Goal: Task Accomplishment & Management: Use online tool/utility

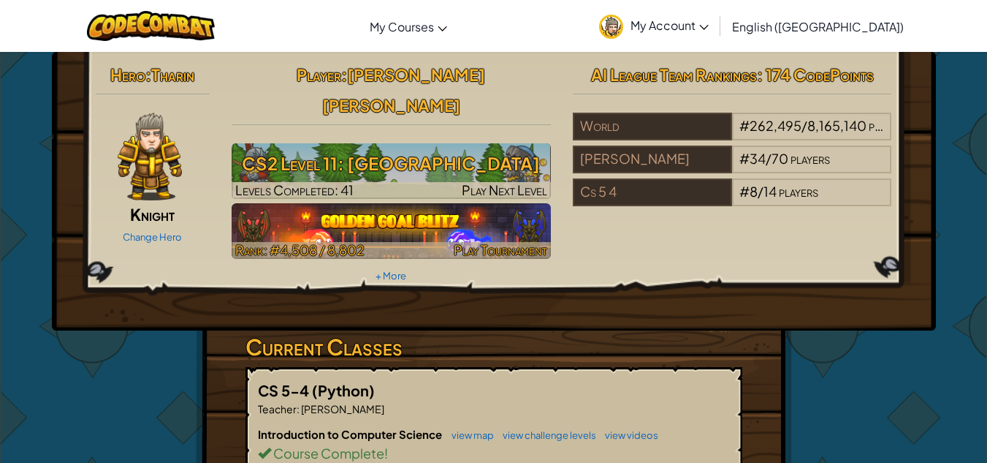
click at [259, 241] on span "Rank: #4,508 / 8,802" at bounding box center [299, 249] width 129 height 17
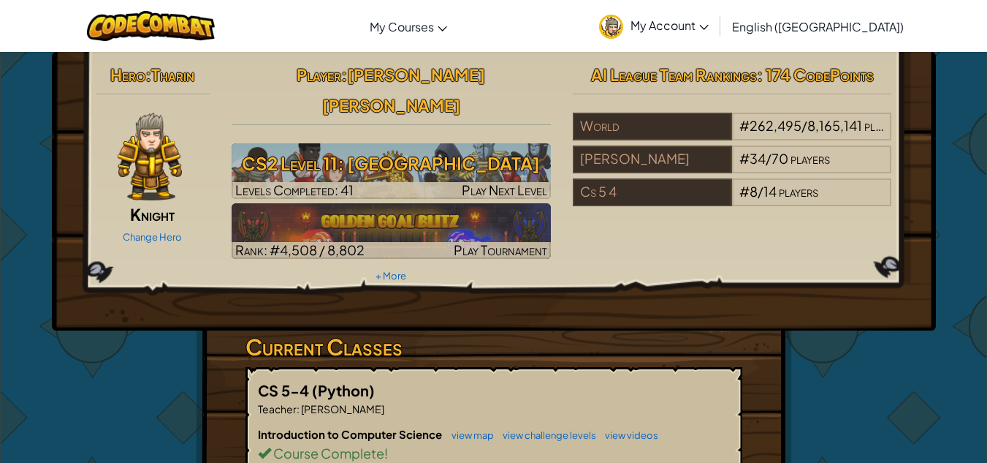
click at [504, 149] on h3 "CS2 Level 11: [GEOGRAPHIC_DATA]" at bounding box center [391, 163] width 319 height 33
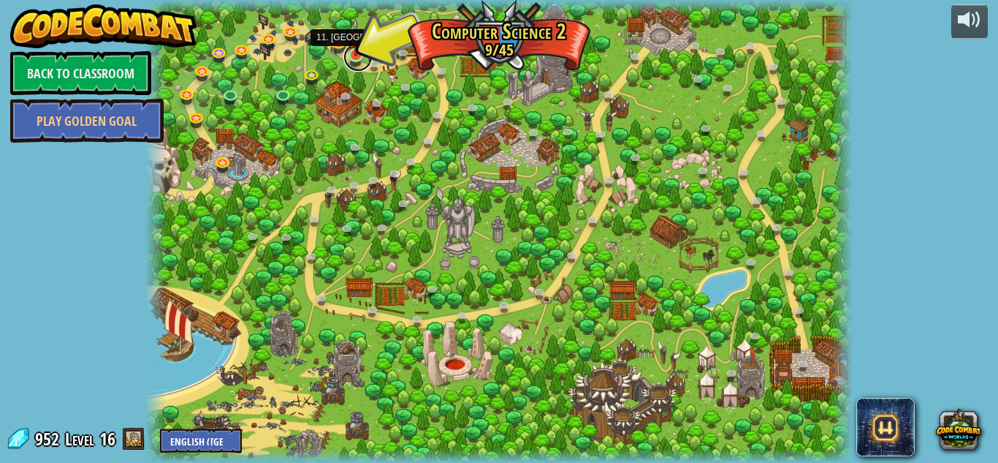
click at [364, 57] on link at bounding box center [357, 56] width 29 height 29
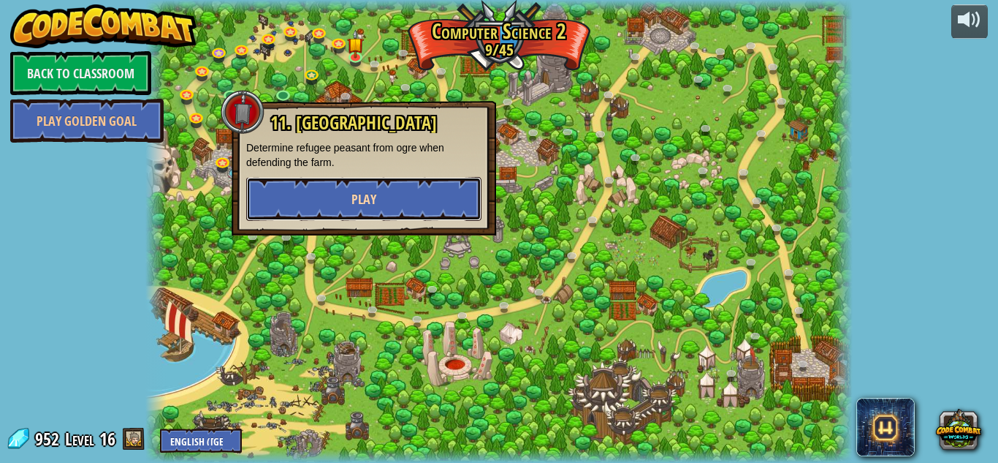
click at [434, 193] on button "Play" at bounding box center [363, 199] width 235 height 44
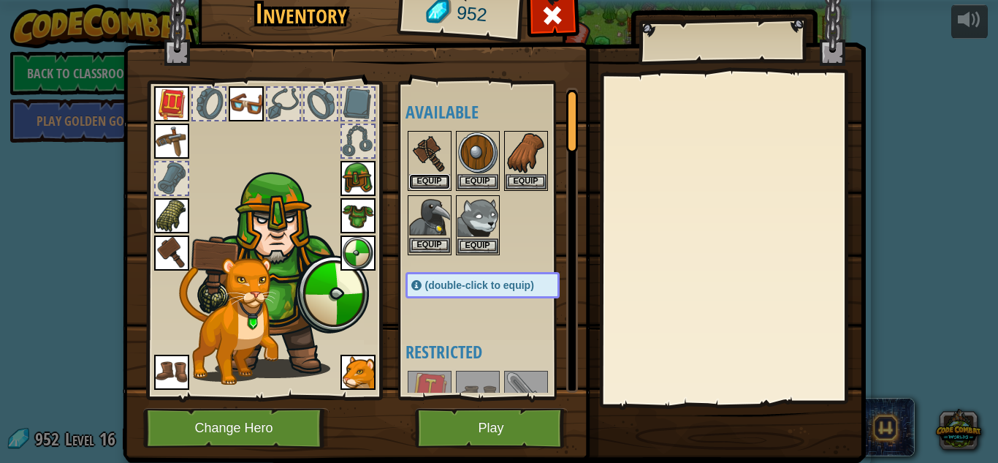
drag, startPoint x: 428, startPoint y: 174, endPoint x: 431, endPoint y: 238, distance: 64.4
click at [431, 238] on div "Available Equip Equip Equip Equip Equip Equip Equip Equip Equip Equip Equip Equ…" at bounding box center [497, 240] width 183 height 305
click at [428, 171] on img at bounding box center [429, 152] width 41 height 41
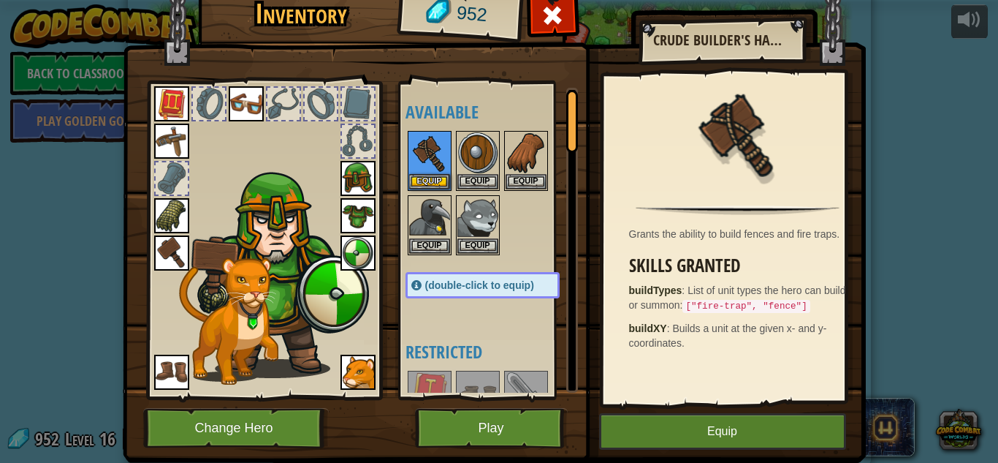
click at [545, 327] on div "Available Equip Equip Equip Equip Equip Equip Equip Equip Equip Equip Equip Equ…" at bounding box center [497, 240] width 183 height 305
click at [467, 308] on div "Available Equip Equip Equip Equip Equip Equip Equip Equip Equip Equip Equip Equ…" at bounding box center [497, 240] width 183 height 305
click at [162, 249] on img at bounding box center [171, 252] width 35 height 35
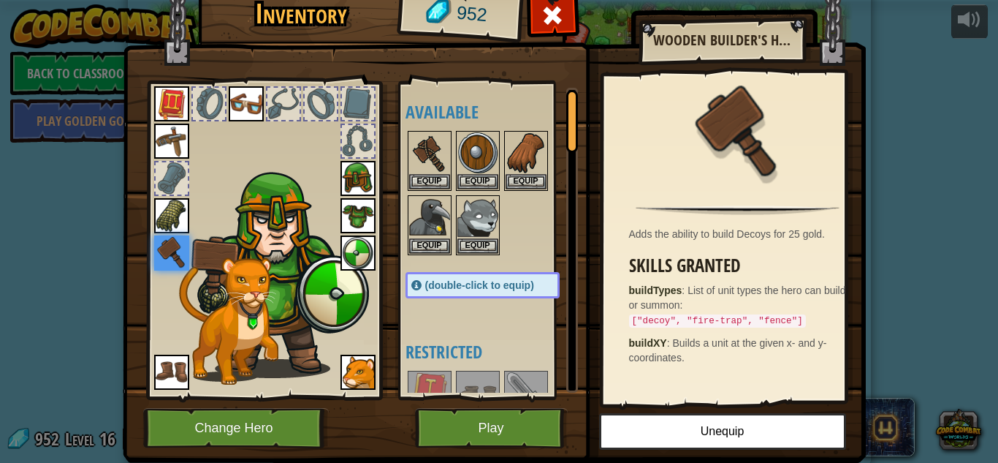
click at [470, 335] on div "Available Equip Equip Equip Equip Equip Equip Equip Equip Equip Equip Equip Equ…" at bounding box center [497, 240] width 183 height 305
click at [501, 428] on button "Play" at bounding box center [491, 428] width 153 height 40
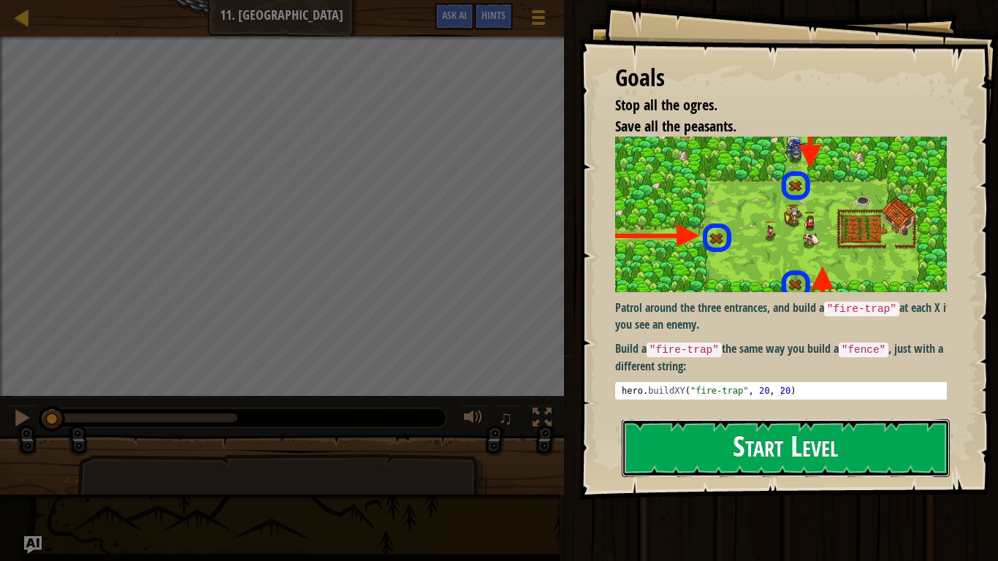
click at [673, 452] on button "Start Level" at bounding box center [786, 448] width 328 height 58
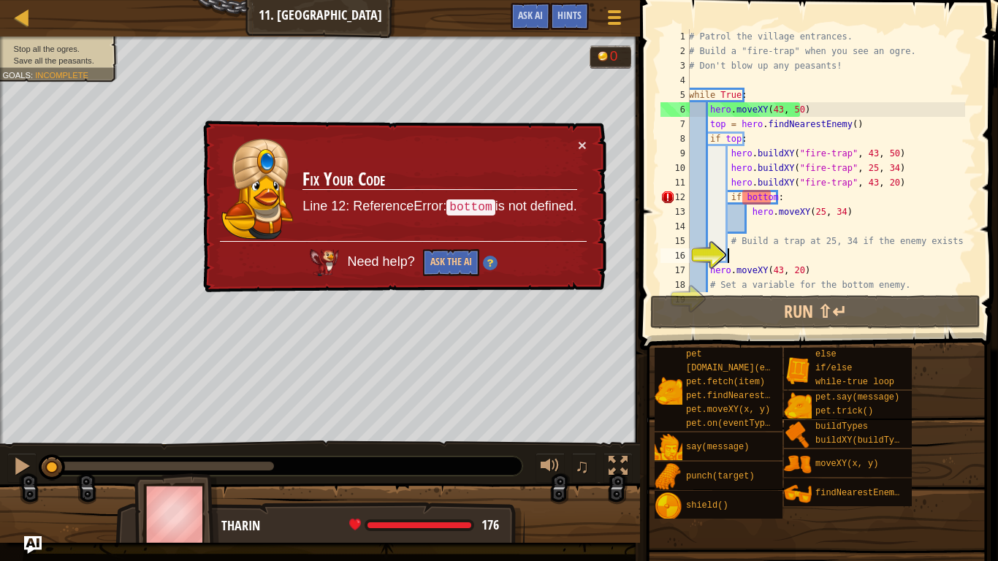
scroll to position [44, 0]
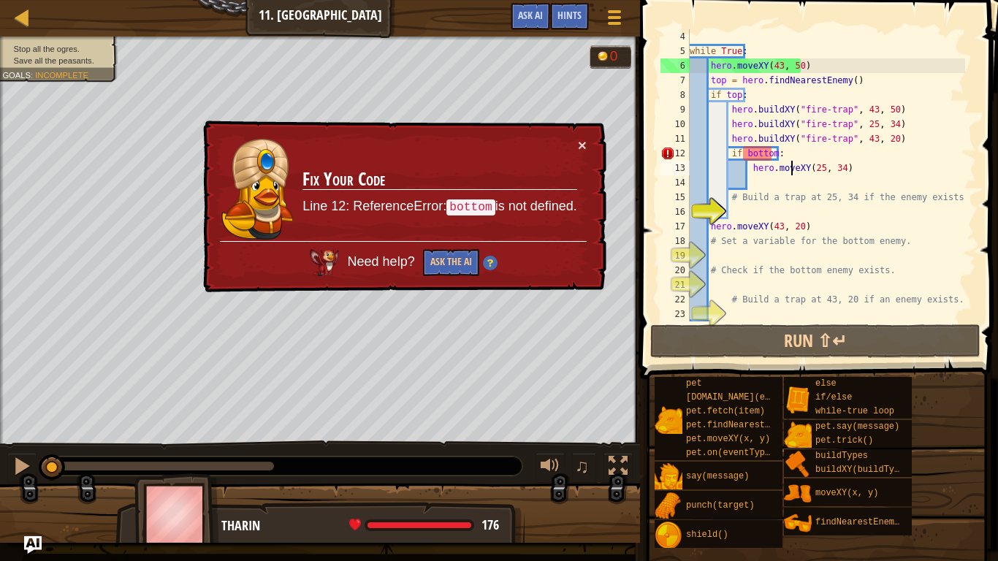
click at [791, 164] on div "while True : hero . moveXY ( 43 , 50 ) top = hero . findNearestEnemy ( ) if top…" at bounding box center [826, 190] width 278 height 322
click at [780, 155] on div "while True : hero . moveXY ( 43 , 50 ) top = hero . findNearestEnemy ( ) if top…" at bounding box center [826, 190] width 278 height 322
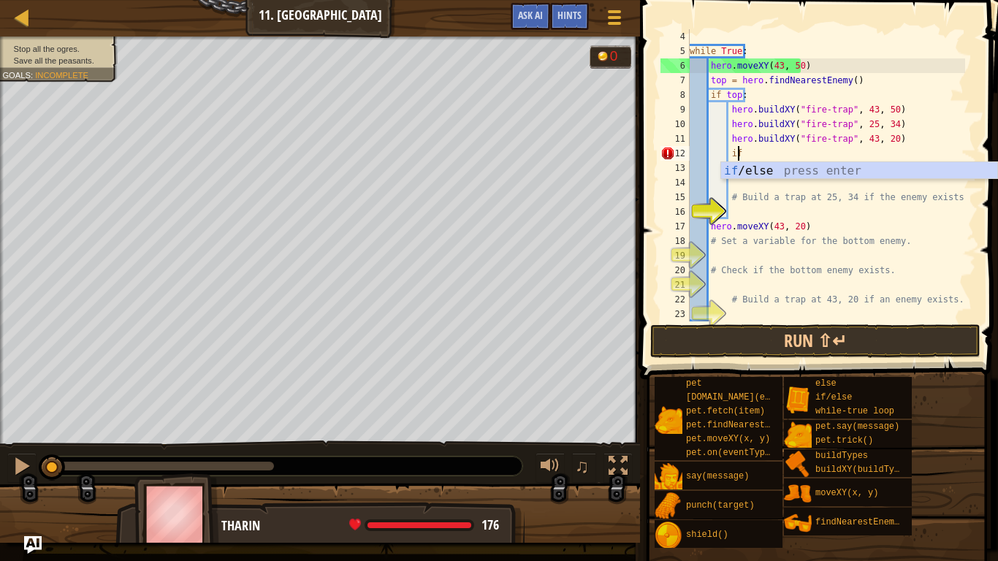
type textarea "i"
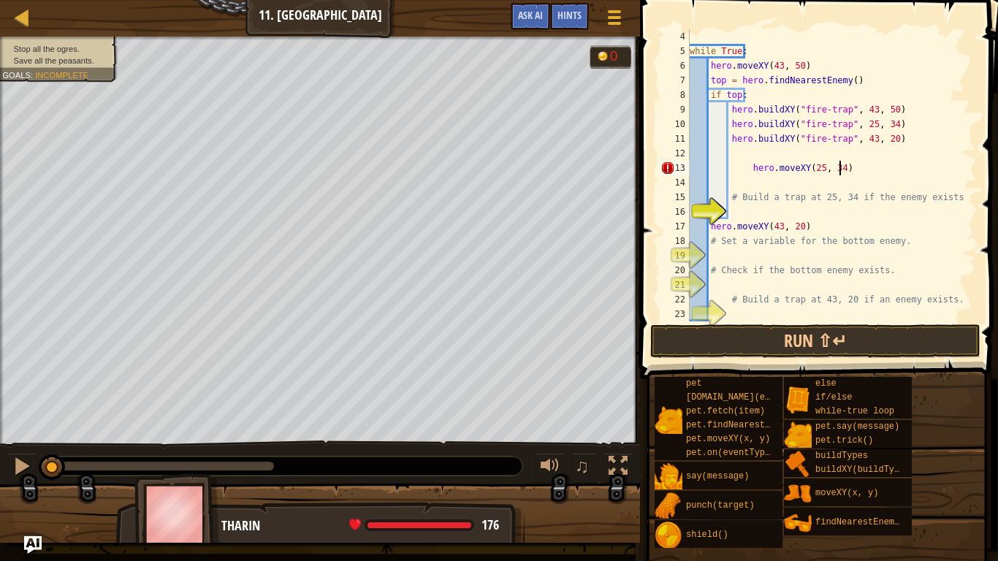
click at [859, 162] on div "while True : hero . moveXY ( 43 , 50 ) top = hero . findNearestEnemy ( ) if top…" at bounding box center [826, 190] width 278 height 322
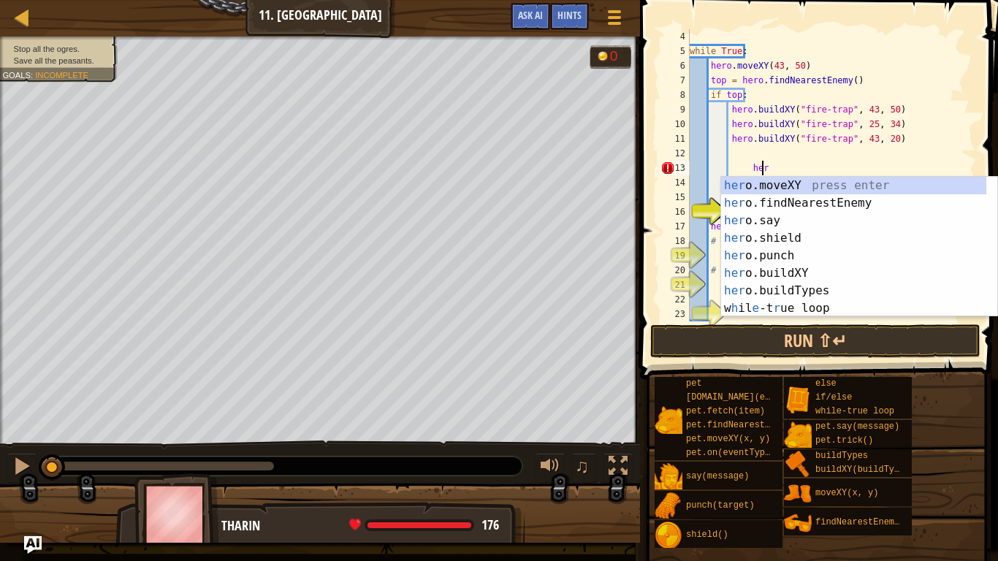
type textarea "h"
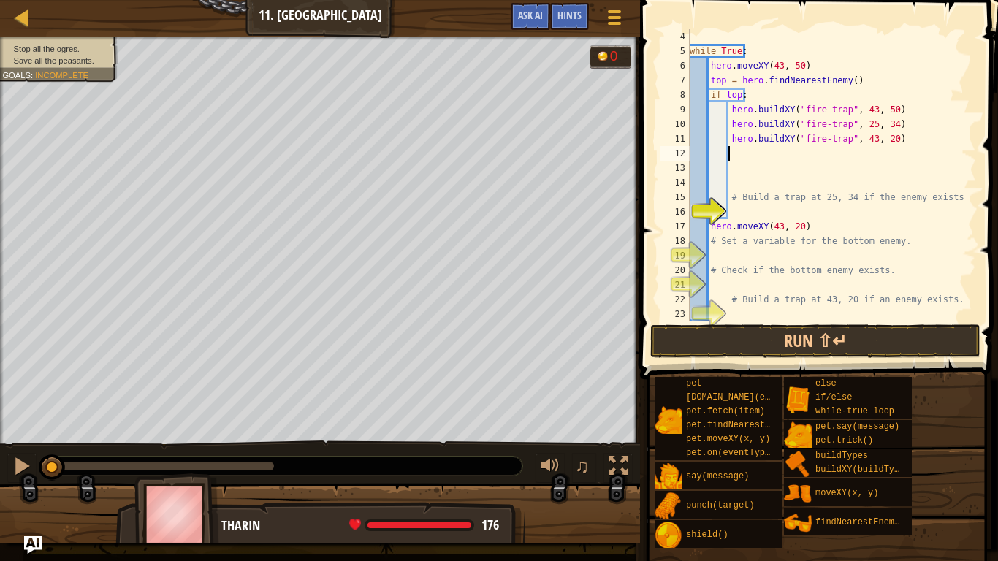
click at [742, 151] on div "while True : hero . moveXY ( 43 , 50 ) top = hero . findNearestEnemy ( ) if top…" at bounding box center [826, 190] width 278 height 322
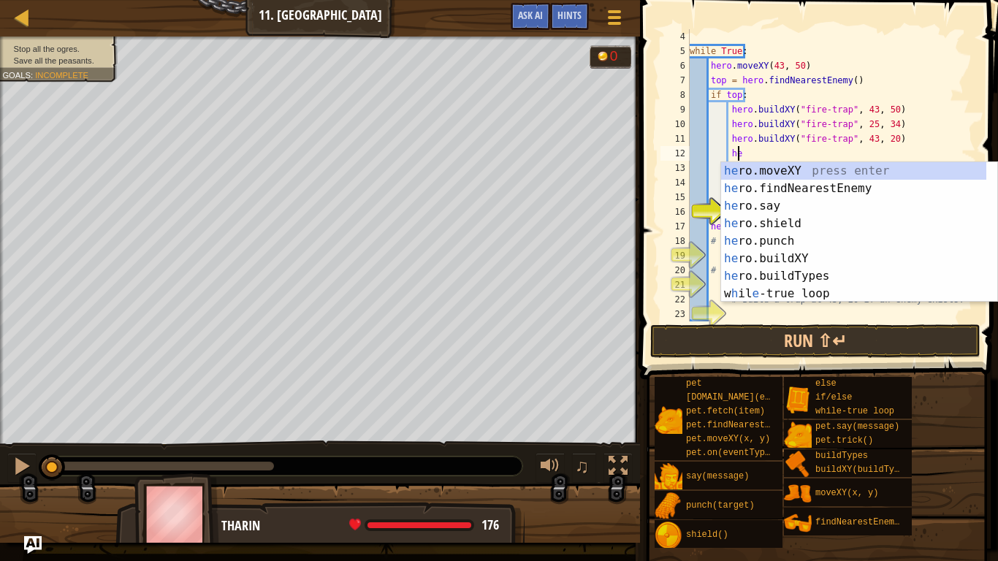
scroll to position [7, 4]
click at [740, 174] on div "her o.moveXY press enter her o.findNearestEnemy press enter her o.say press ent…" at bounding box center [853, 249] width 265 height 175
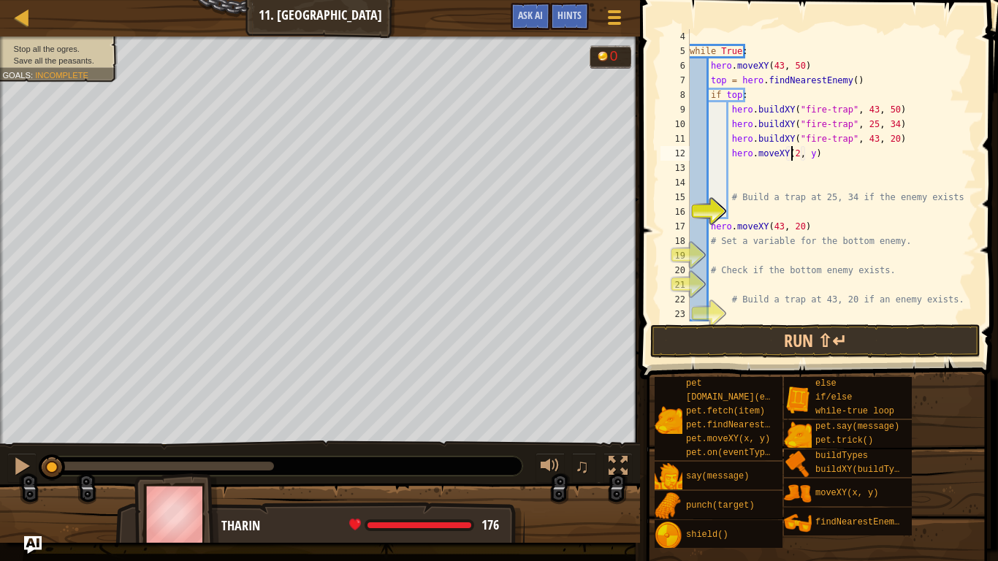
scroll to position [7, 10]
click at [810, 152] on div "while True : hero . moveXY ( 43 , 50 ) top = hero . findNearestEnemy ( ) if top…" at bounding box center [826, 190] width 278 height 322
type textarea "hero.moveXY(25, 34)"
click at [748, 337] on button "Run ⇧↵" at bounding box center [815, 341] width 330 height 34
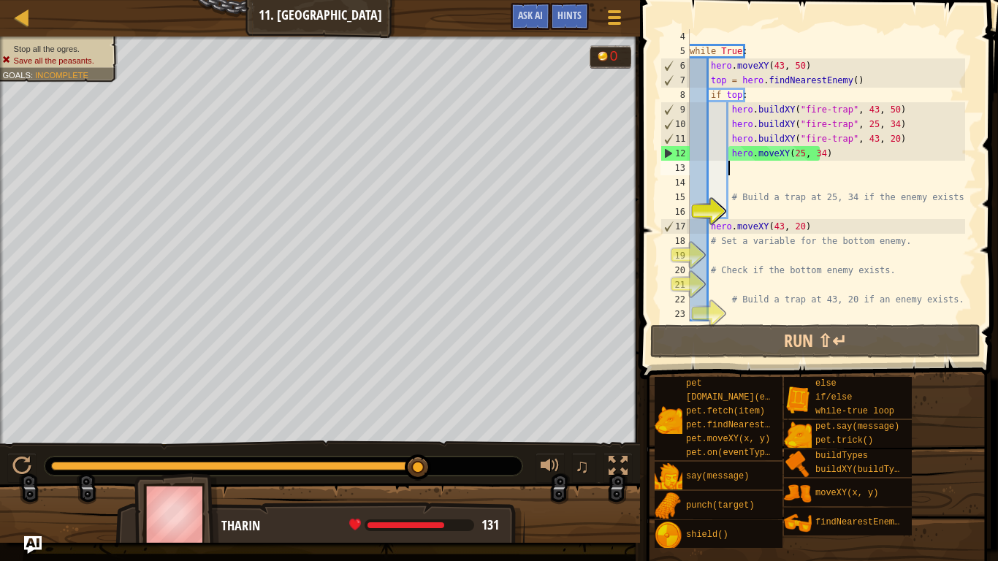
click at [748, 164] on div "while True : hero . moveXY ( 43 , 50 ) top = hero . findNearestEnemy ( ) if top…" at bounding box center [826, 190] width 278 height 322
click at [839, 144] on div "while True : hero . moveXY ( 43 , 50 ) top = hero . findNearestEnemy ( ) if top…" at bounding box center [826, 190] width 278 height 322
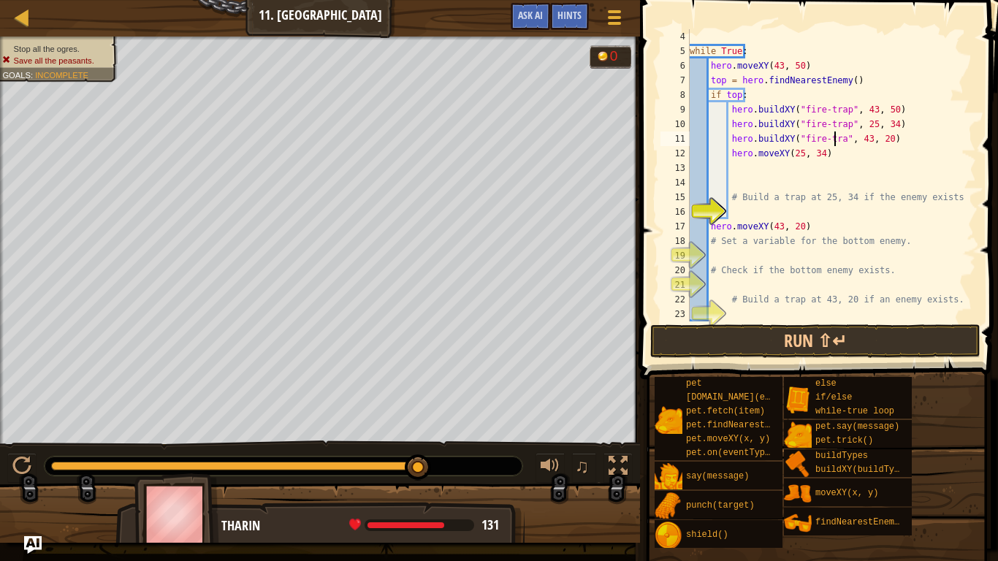
scroll to position [7, 13]
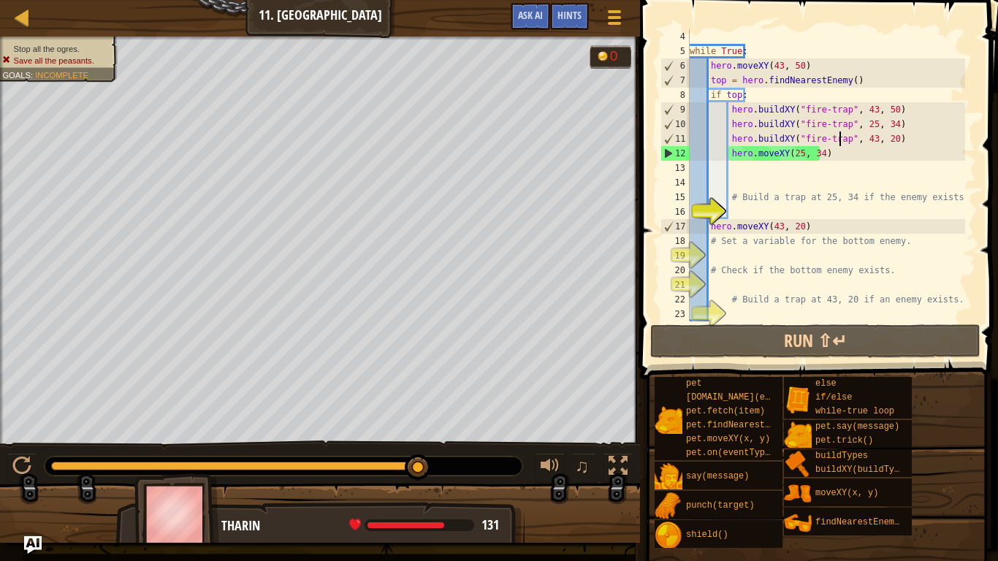
click at [840, 124] on div "while True : hero . moveXY ( 43 , 50 ) top = hero . findNearestEnemy ( ) if top…" at bounding box center [826, 190] width 278 height 322
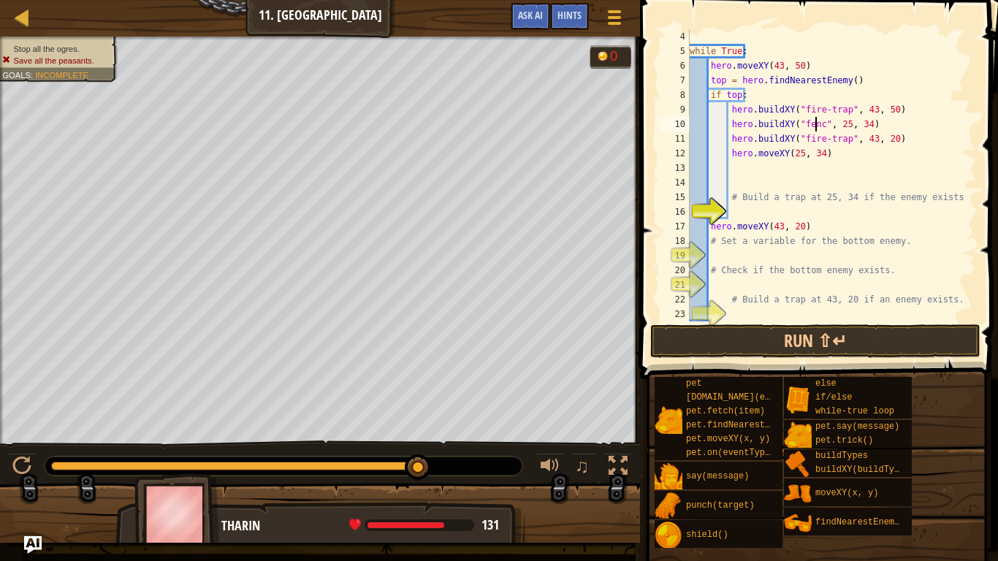
scroll to position [7, 11]
click at [742, 359] on span at bounding box center [821, 169] width 370 height 422
click at [743, 352] on button "Run ⇧↵" at bounding box center [815, 341] width 330 height 34
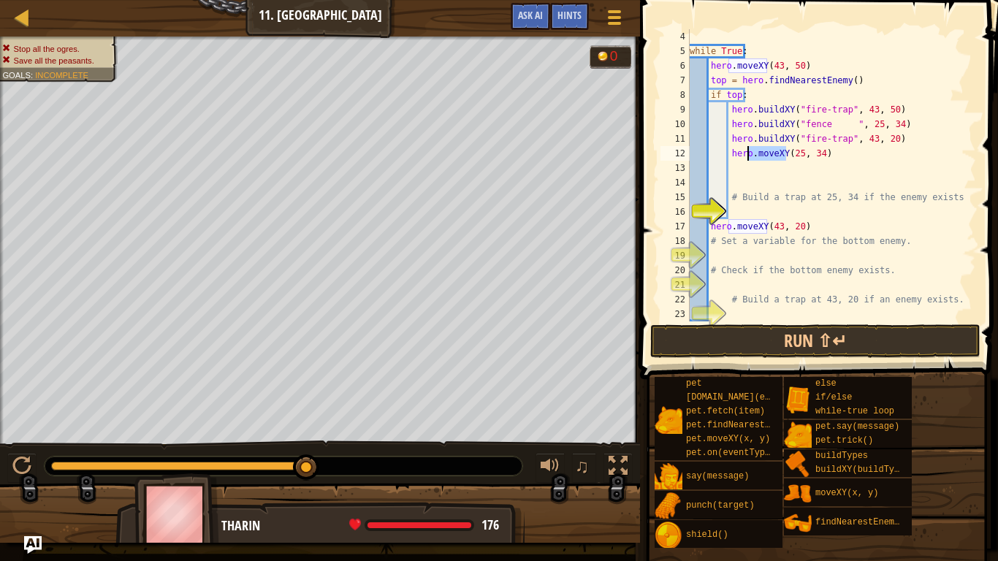
drag, startPoint x: 786, startPoint y: 149, endPoint x: 747, endPoint y: 149, distance: 38.7
click at [747, 149] on div "while True : hero . moveXY ( 43 , 50 ) top = hero . findNearestEnemy ( ) if top…" at bounding box center [826, 190] width 278 height 322
click at [785, 153] on div "while True : hero . moveXY ( 43 , 50 ) top = hero . findNearestEnemy ( ) if top…" at bounding box center [826, 190] width 278 height 322
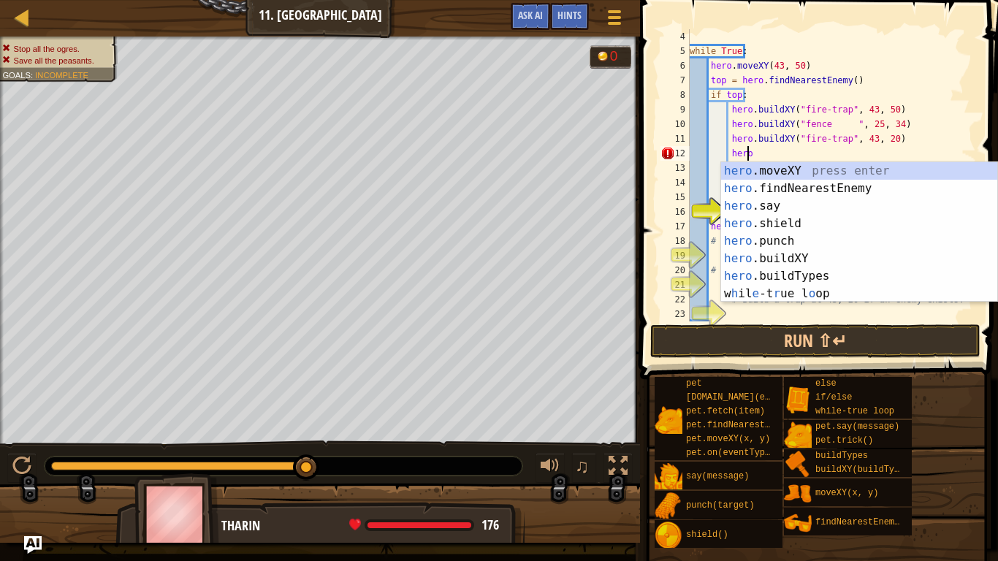
scroll to position [7, 4]
click at [780, 174] on div "he ro.moveXY press enter he ro.findNearestEnemy press enter he ro.say press ent…" at bounding box center [853, 249] width 265 height 175
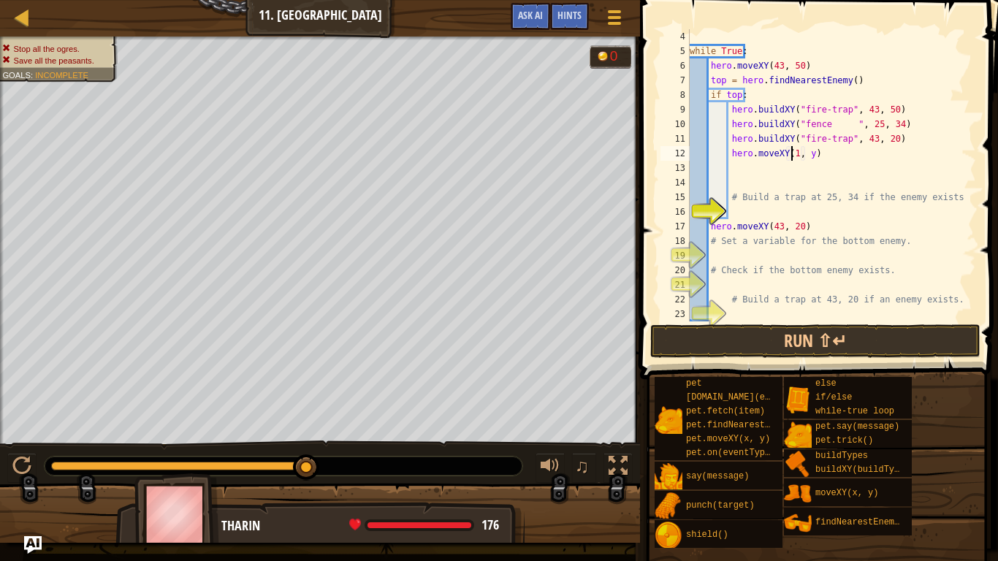
scroll to position [7, 10]
click at [813, 153] on div "while True : hero . moveXY ( 43 , 50 ) top = hero . findNearestEnemy ( ) if top…" at bounding box center [826, 190] width 278 height 322
type textarea "hero.moveXY(17 , 35)"
click at [741, 165] on div "while True : hero . moveXY ( 43 , 50 ) top = hero . findNearestEnemy ( ) if top…" at bounding box center [826, 190] width 278 height 322
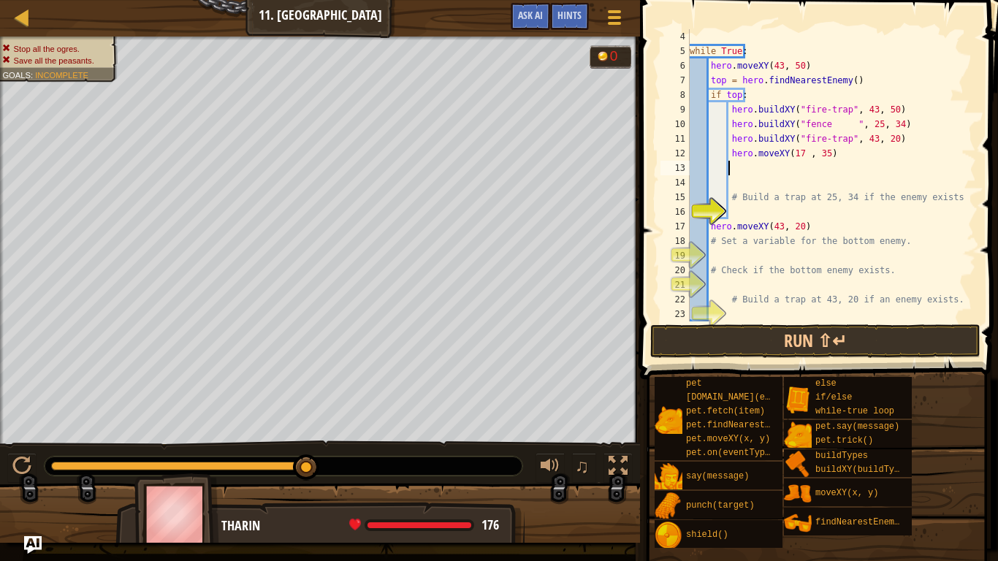
scroll to position [7, 2]
type textarea "j"
type textarea "hero.attac"
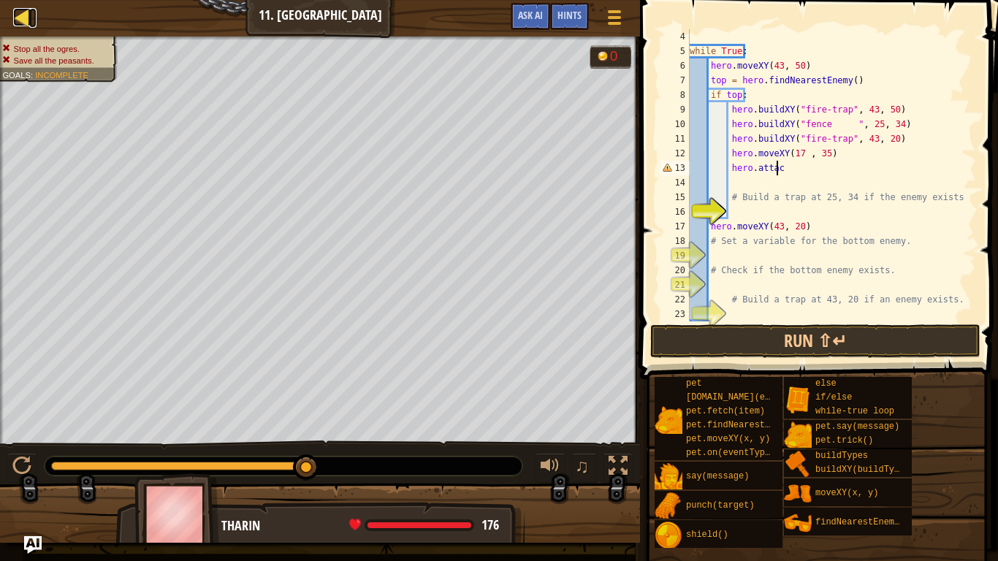
click at [22, 11] on div at bounding box center [22, 17] width 18 height 18
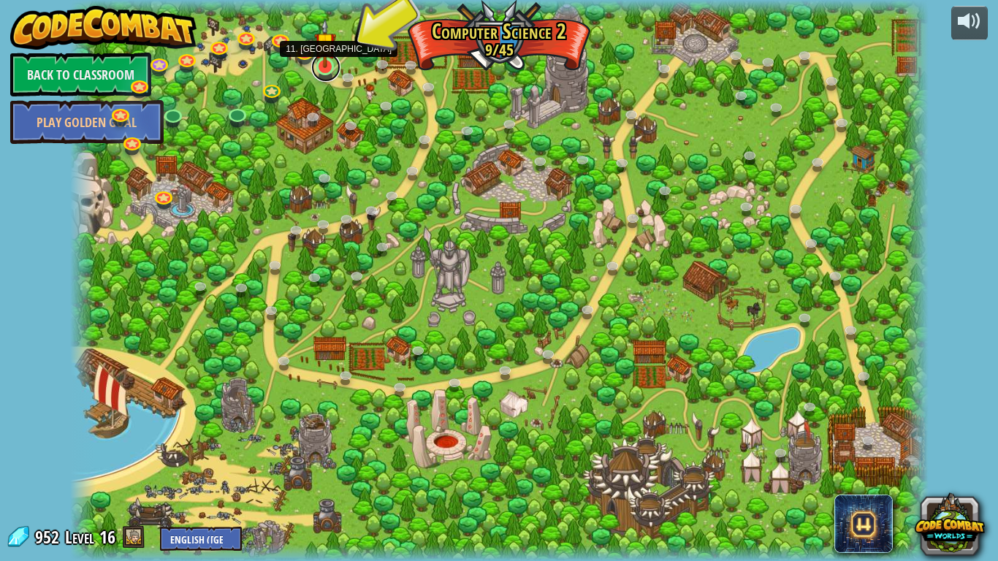
click at [324, 69] on link at bounding box center [325, 67] width 29 height 29
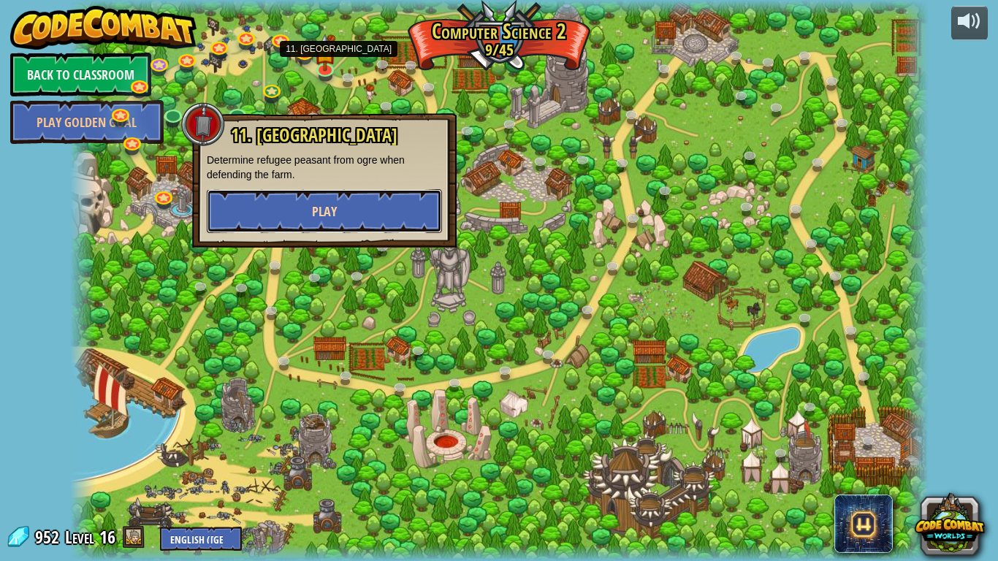
click at [406, 210] on button "Play" at bounding box center [324, 211] width 235 height 44
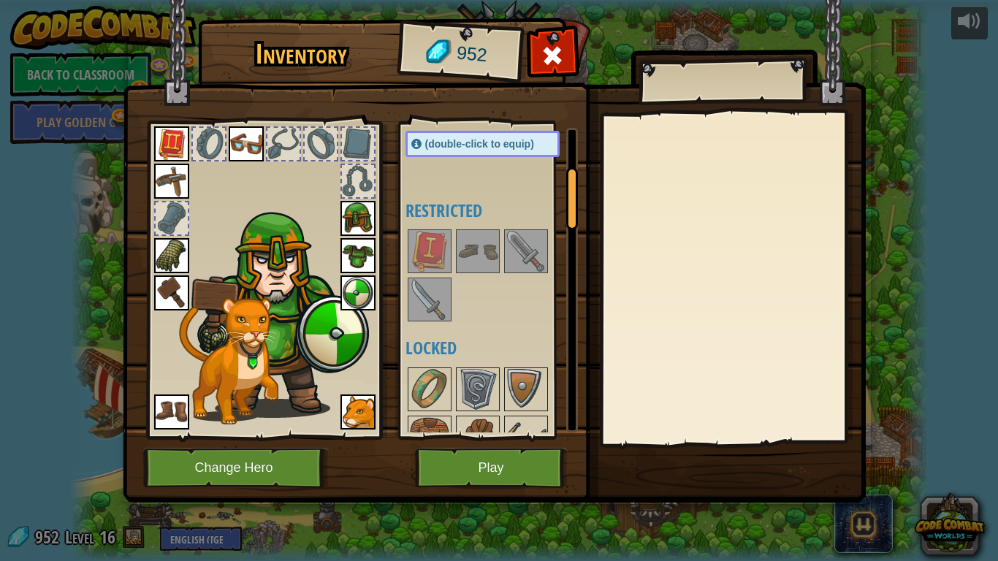
scroll to position [192, 0]
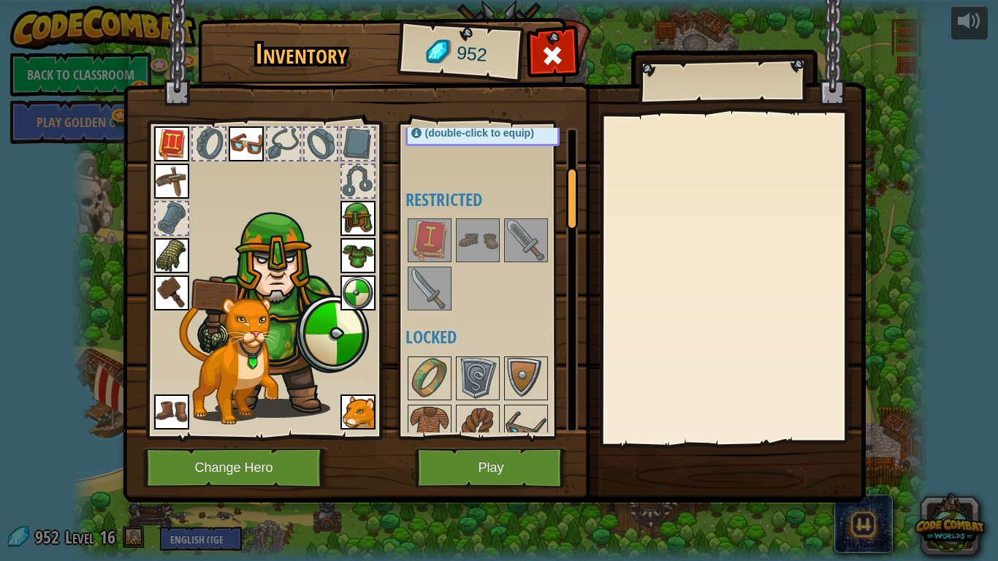
drag, startPoint x: 570, startPoint y: 169, endPoint x: 569, endPoint y: 204, distance: 35.1
click at [569, 204] on div at bounding box center [572, 198] width 12 height 63
click at [540, 241] on img at bounding box center [526, 240] width 41 height 41
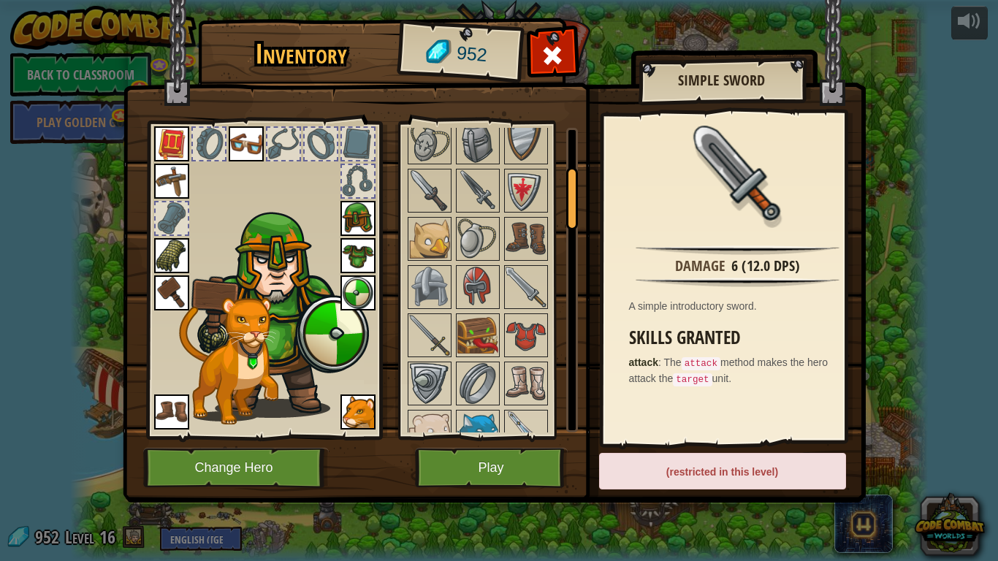
scroll to position [1272, 0]
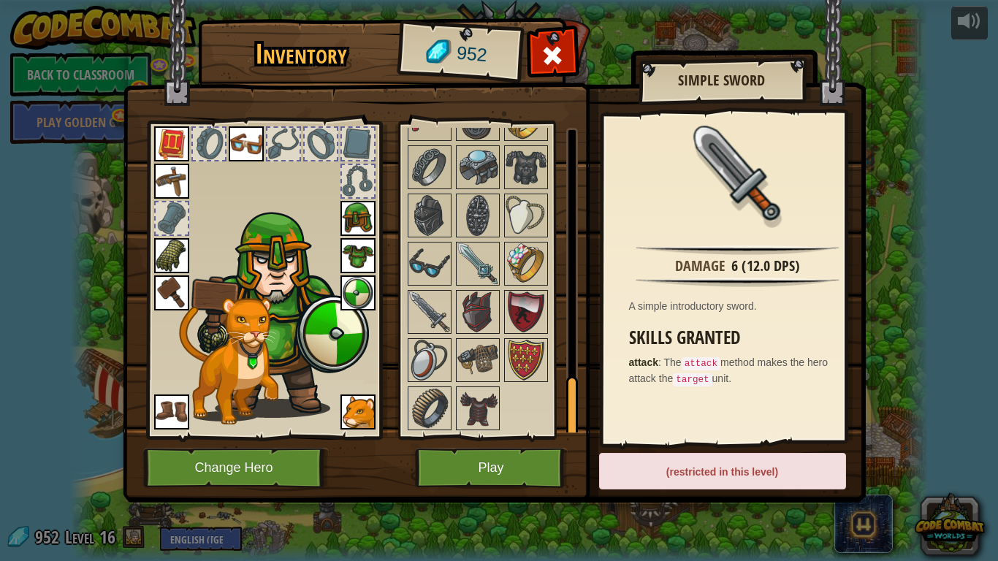
drag, startPoint x: 574, startPoint y: 191, endPoint x: 557, endPoint y: 453, distance: 262.9
click at [557, 453] on div "Inventory 952 Available Equip Equip Equip Equip Equip Equip Equip Equip Equip E…" at bounding box center [499, 263] width 743 height 482
click at [482, 399] on img at bounding box center [477, 408] width 41 height 41
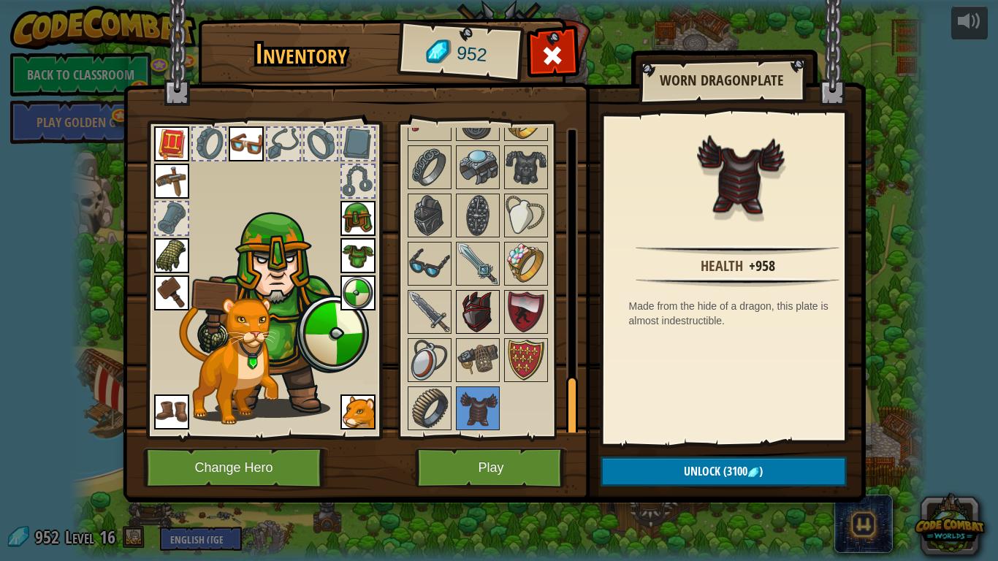
click at [490, 305] on img at bounding box center [477, 312] width 41 height 41
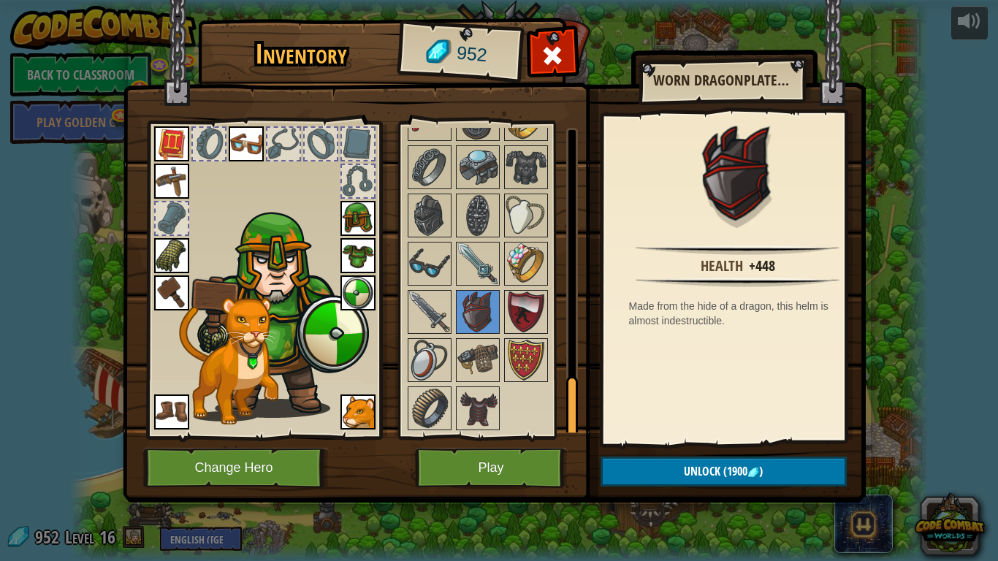
scroll to position [1188, 0]
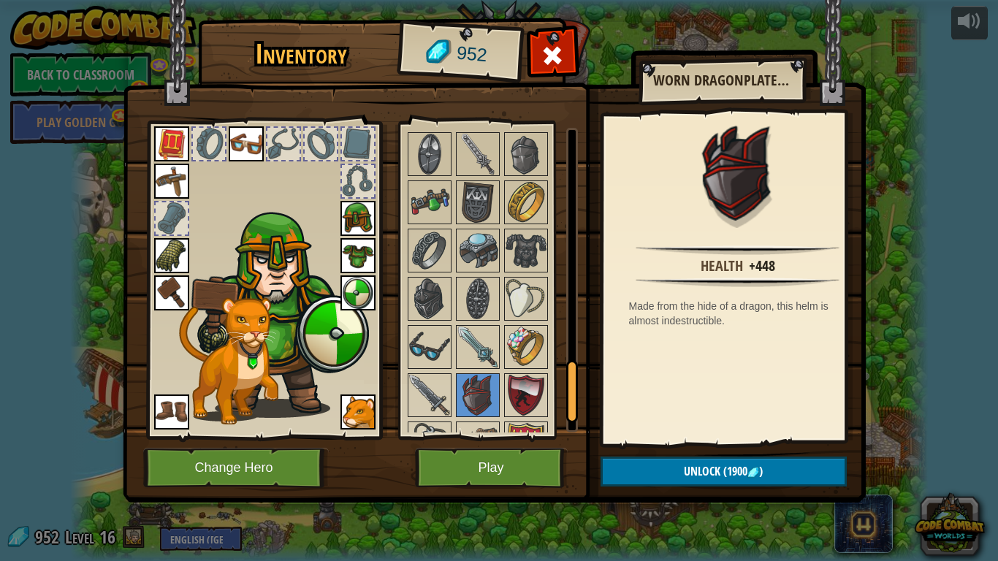
drag, startPoint x: 566, startPoint y: 404, endPoint x: 566, endPoint y: 386, distance: 18.3
click at [566, 386] on div at bounding box center [572, 391] width 12 height 63
click at [510, 348] on img at bounding box center [526, 347] width 41 height 41
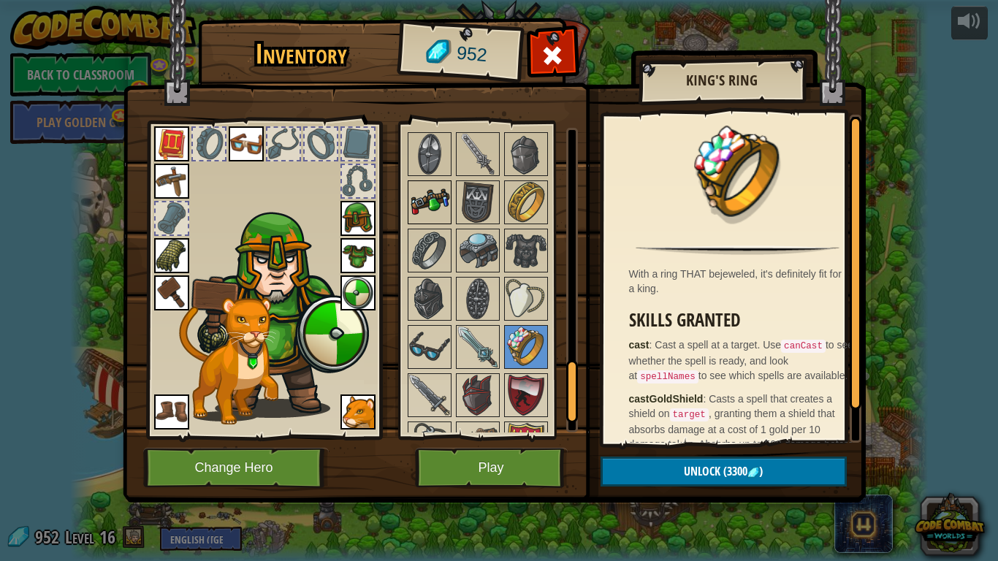
click at [432, 187] on img at bounding box center [429, 202] width 41 height 41
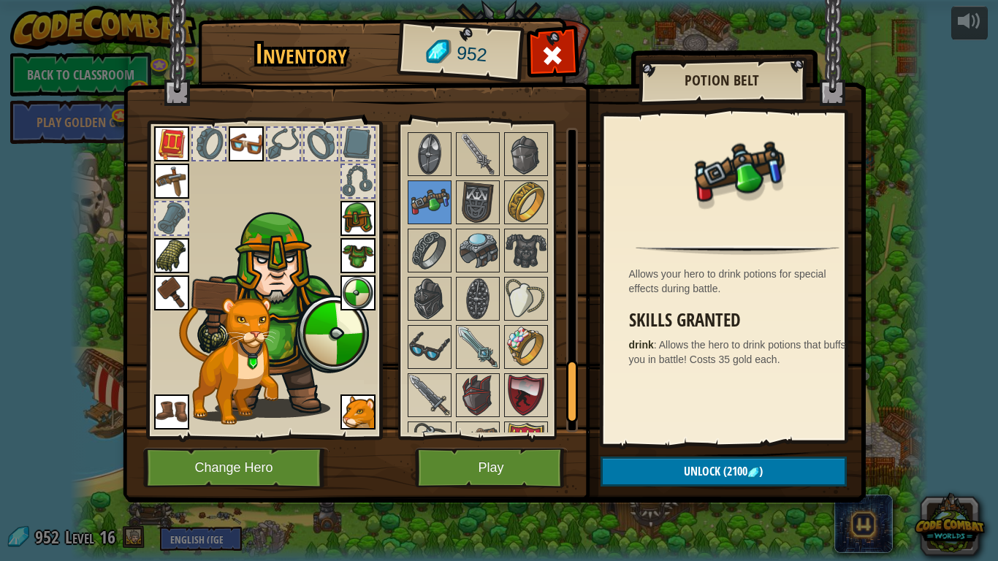
scroll to position [1272, 0]
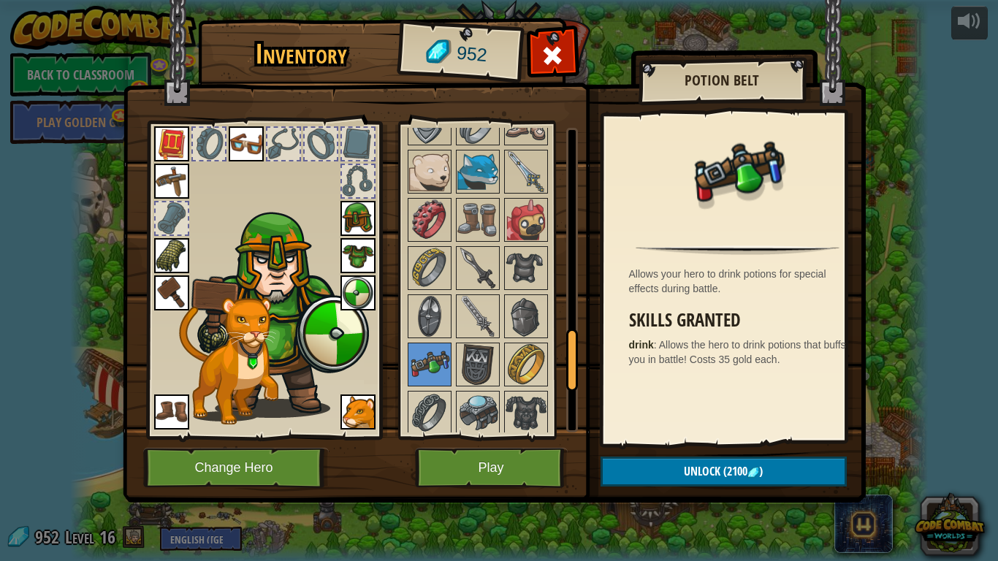
drag, startPoint x: 577, startPoint y: 376, endPoint x: 650, endPoint y: 333, distance: 84.5
click at [650, 333] on div "Inventory 952 Available Equip Equip Equip Equip Equip Equip Equip Equip Equip E…" at bounding box center [499, 263] width 743 height 482
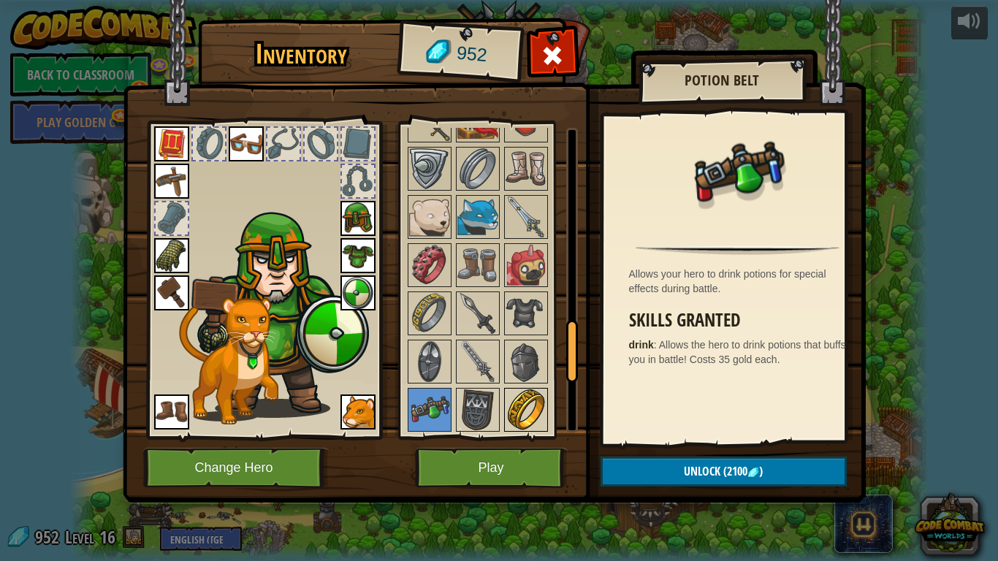
click at [524, 397] on img at bounding box center [526, 410] width 41 height 41
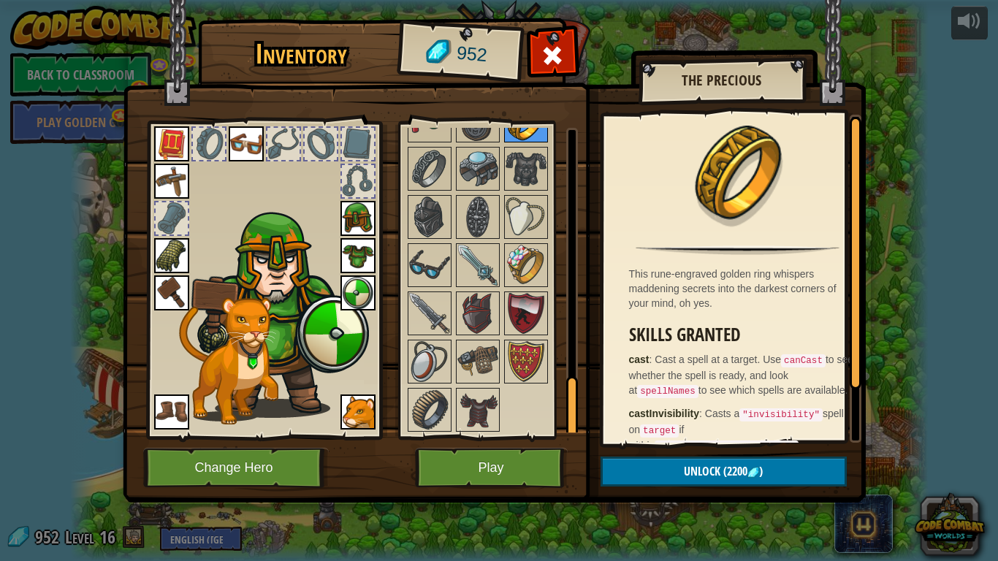
scroll to position [1272, 0]
click at [475, 462] on button "Play" at bounding box center [491, 468] width 153 height 40
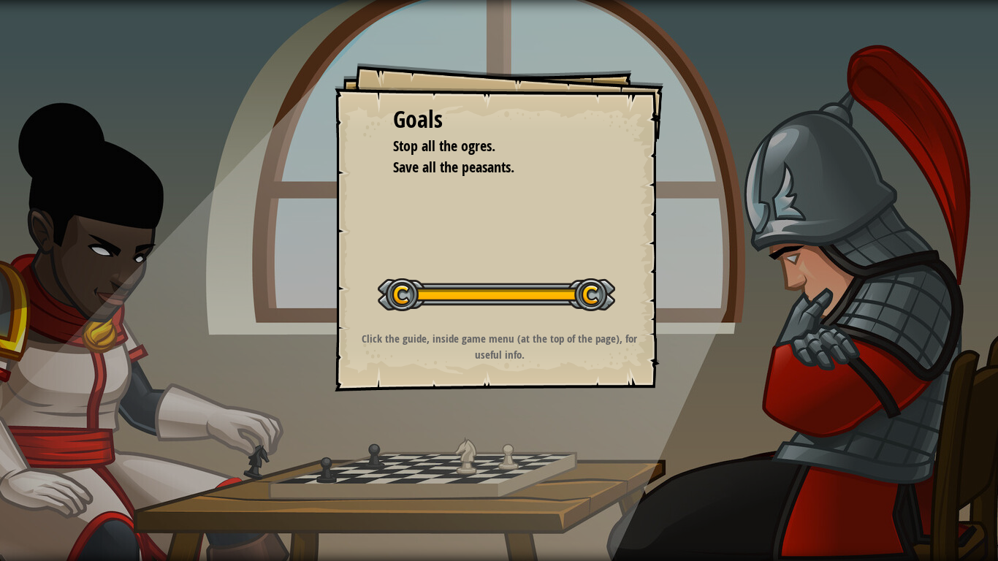
drag, startPoint x: 398, startPoint y: 297, endPoint x: 743, endPoint y: 415, distance: 363.8
click at [743, 415] on div "Goals Stop all the ogres. Save all the peasants. Start Level Error loading from…" at bounding box center [499, 280] width 998 height 561
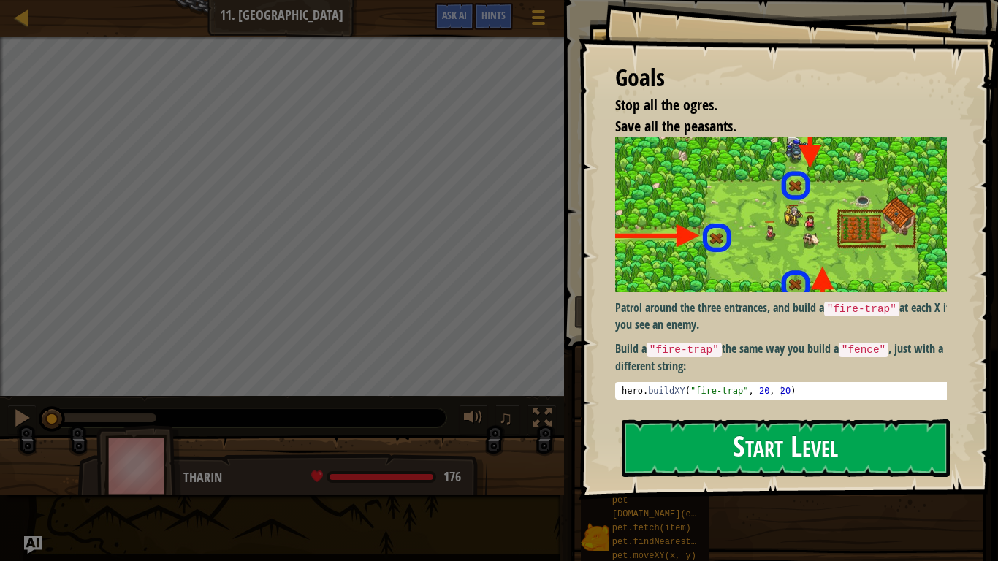
click at [697, 462] on button "Start Level" at bounding box center [786, 448] width 328 height 58
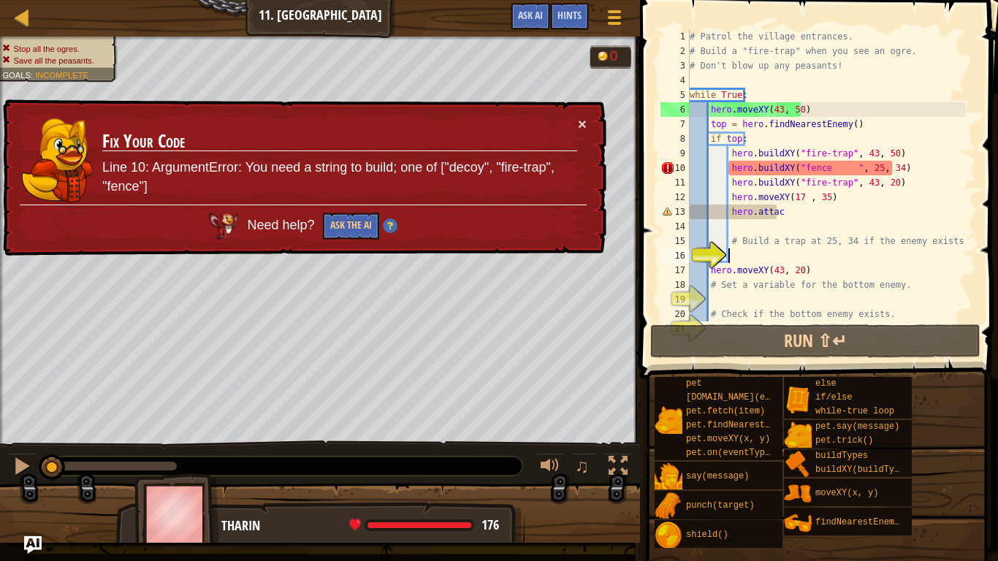
scroll to position [44, 0]
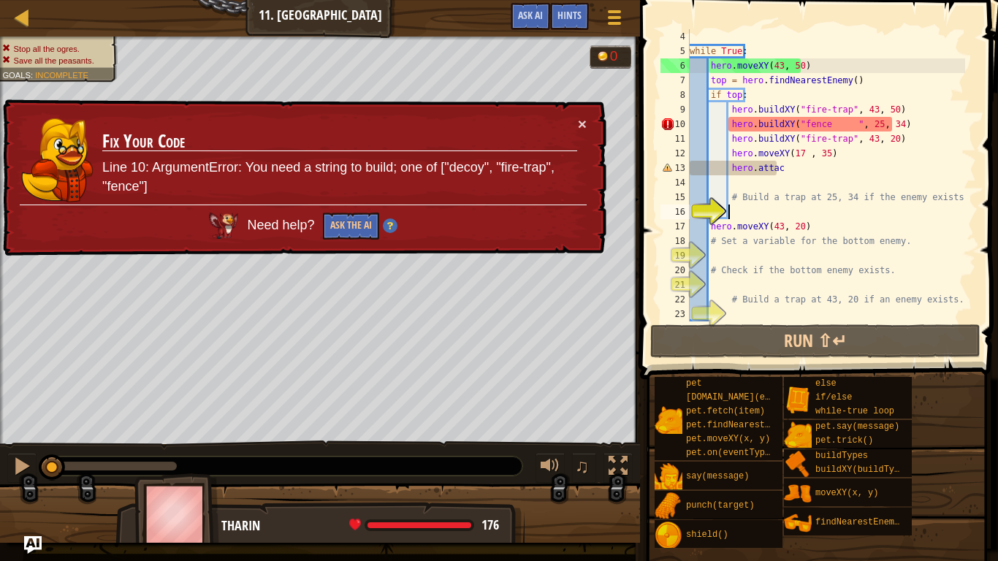
click at [804, 171] on div "while True : hero . moveXY ( 43 , 50 ) top = hero . findNearestEnemy ( ) if top…" at bounding box center [826, 190] width 278 height 322
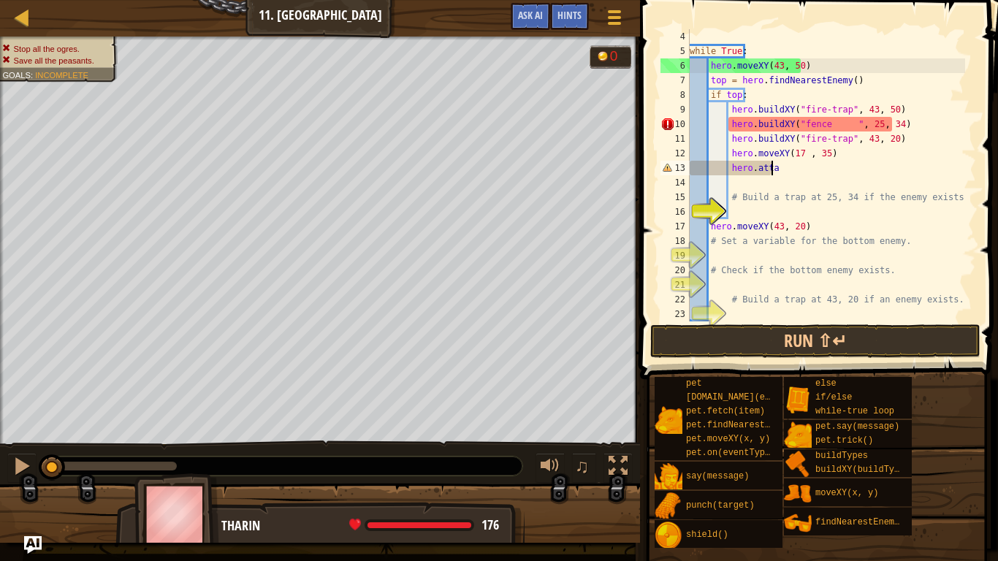
type textarea "h"
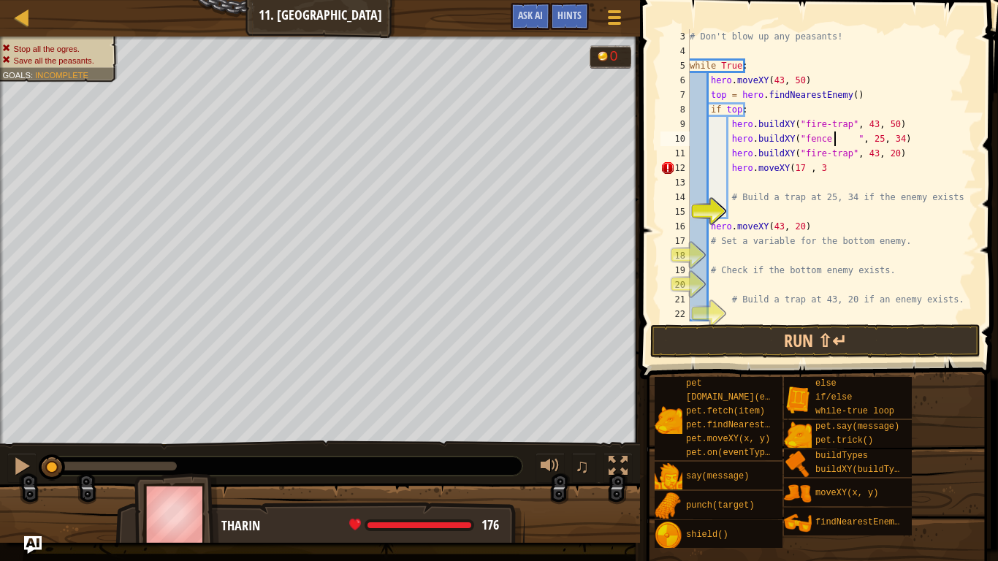
click at [836, 138] on div "# Don't blow up any peasants! while True : hero . moveXY ( 43 , 50 ) top = hero…" at bounding box center [826, 190] width 278 height 322
drag, startPoint x: 782, startPoint y: 172, endPoint x: 731, endPoint y: 167, distance: 51.4
click at [731, 167] on div "# Don't blow up any peasants! while True : hero . moveXY ( 43 , 50 ) top = hero…" at bounding box center [826, 190] width 278 height 322
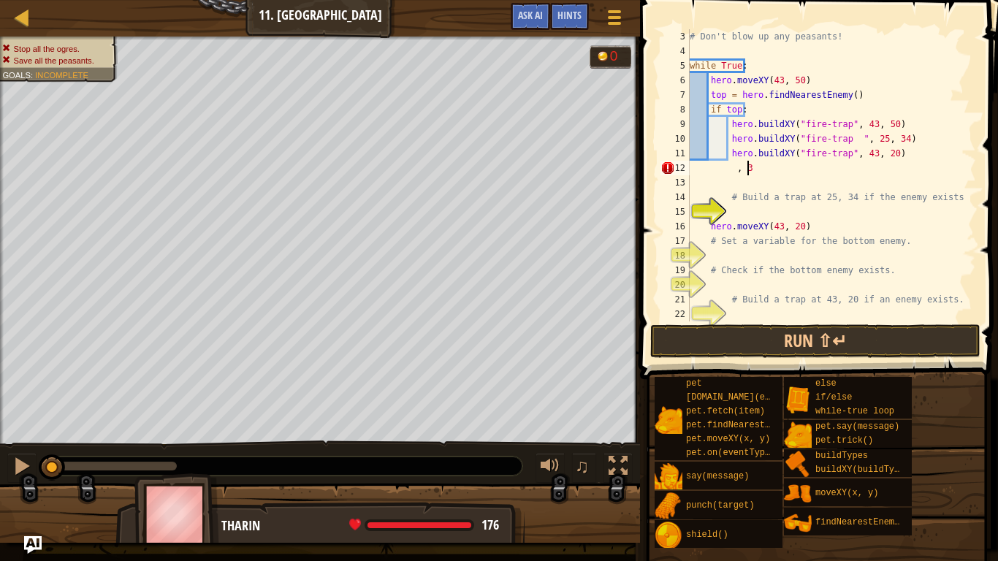
click at [756, 170] on div "# Don't blow up any peasants! while True : hero . moveXY ( 43 , 50 ) top = hero…" at bounding box center [826, 190] width 278 height 322
type textarea ","
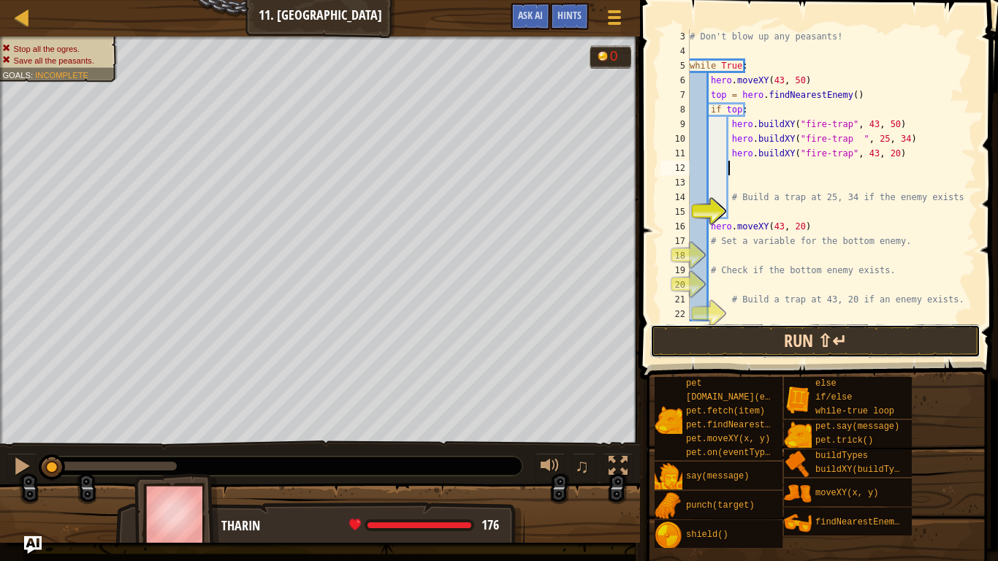
click at [784, 335] on button "Run ⇧↵" at bounding box center [815, 341] width 330 height 34
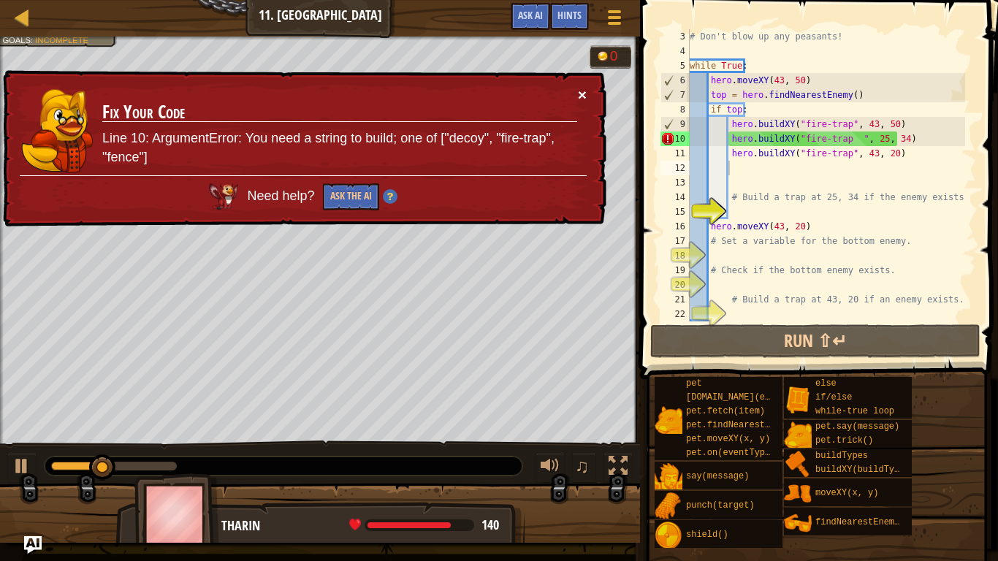
click at [585, 98] on button "×" at bounding box center [582, 94] width 9 height 15
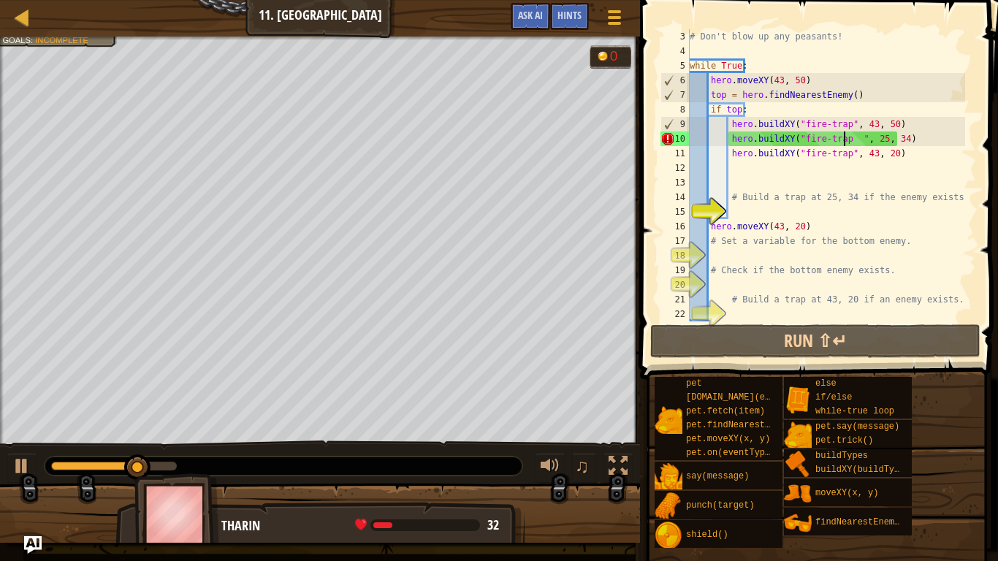
click at [843, 138] on div "# Don't blow up any peasants! while True : hero . moveXY ( 43 , 50 ) top = hero…" at bounding box center [826, 190] width 278 height 322
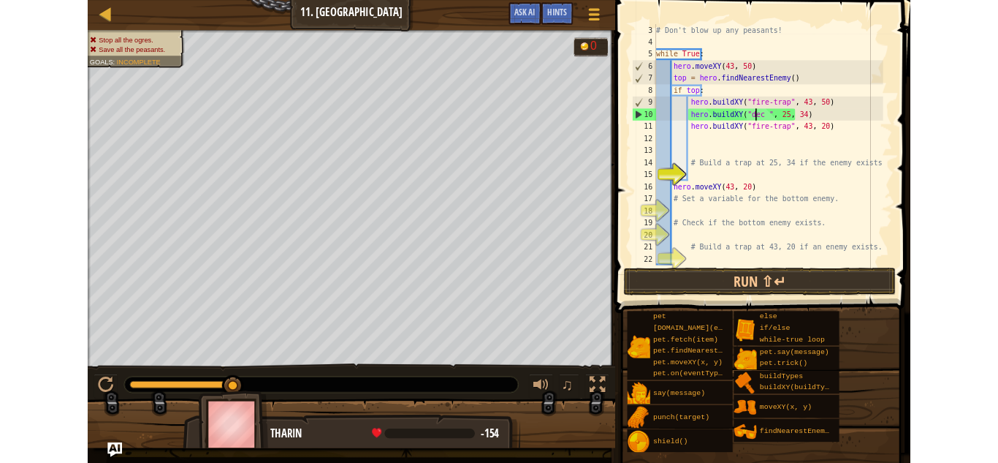
scroll to position [7, 11]
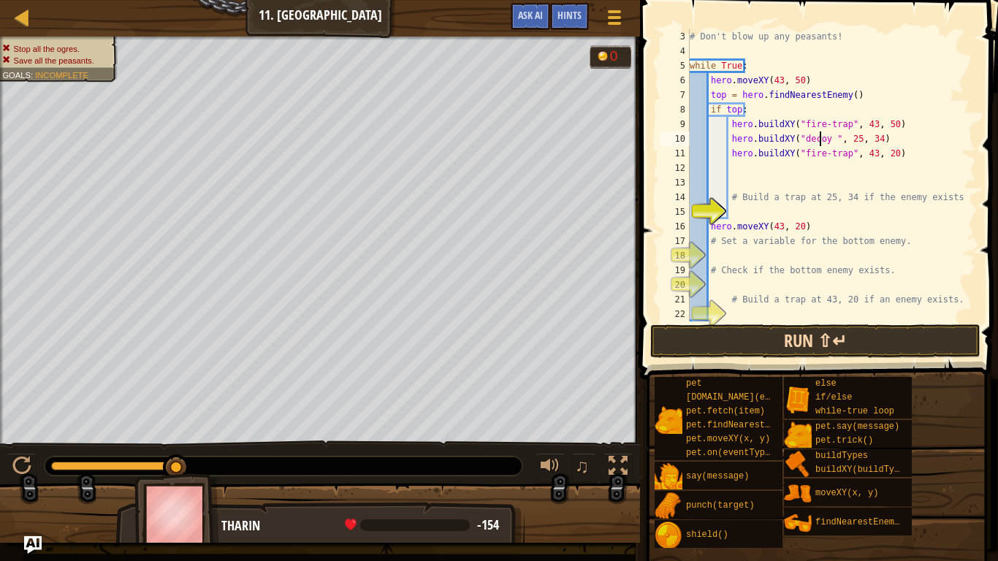
type textarea "hero.buildXY("decoy ", 25, 34)"
click at [832, 349] on button "Run ⇧↵" at bounding box center [815, 341] width 330 height 34
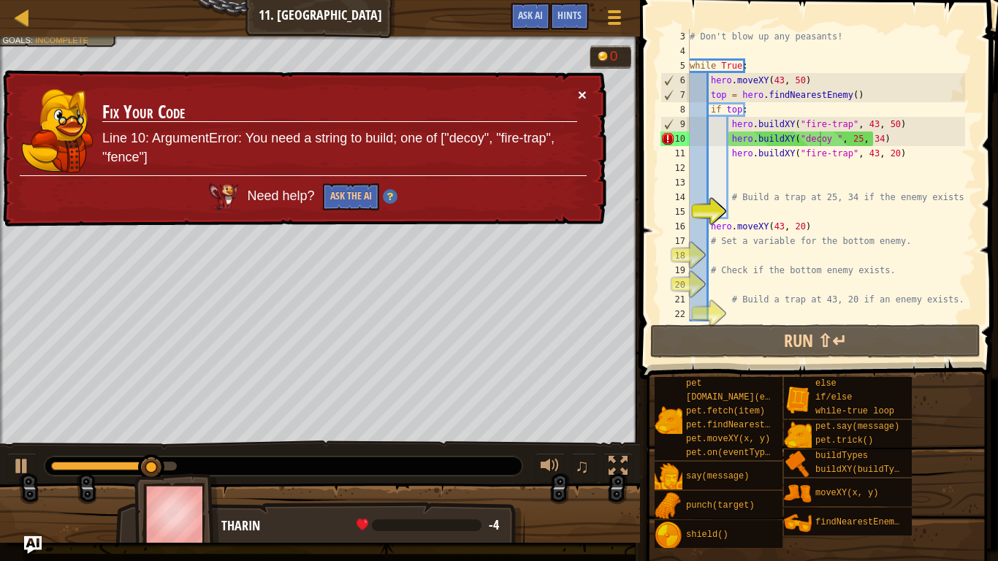
click at [581, 102] on button "×" at bounding box center [582, 95] width 9 height 15
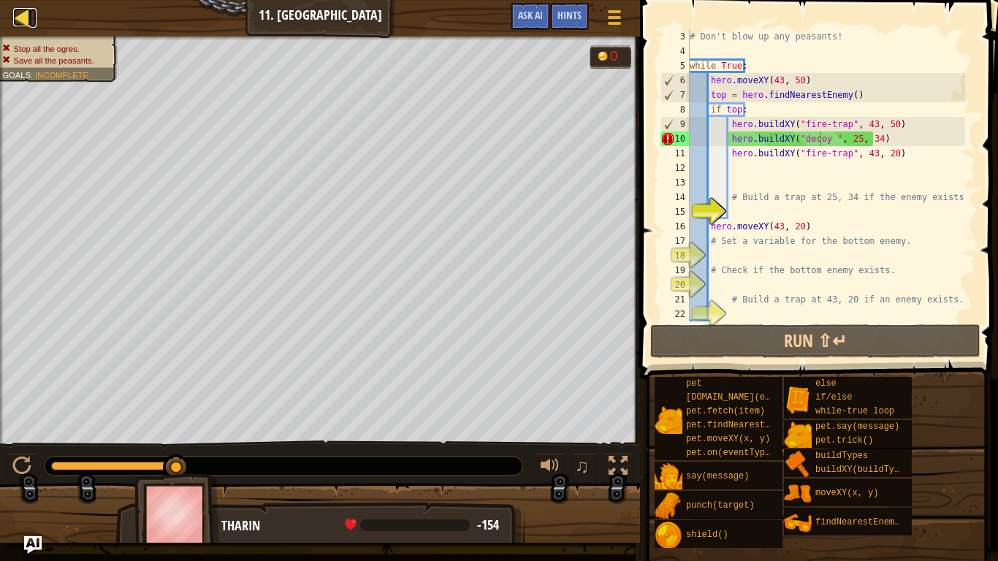
click at [13, 21] on div at bounding box center [22, 17] width 18 height 18
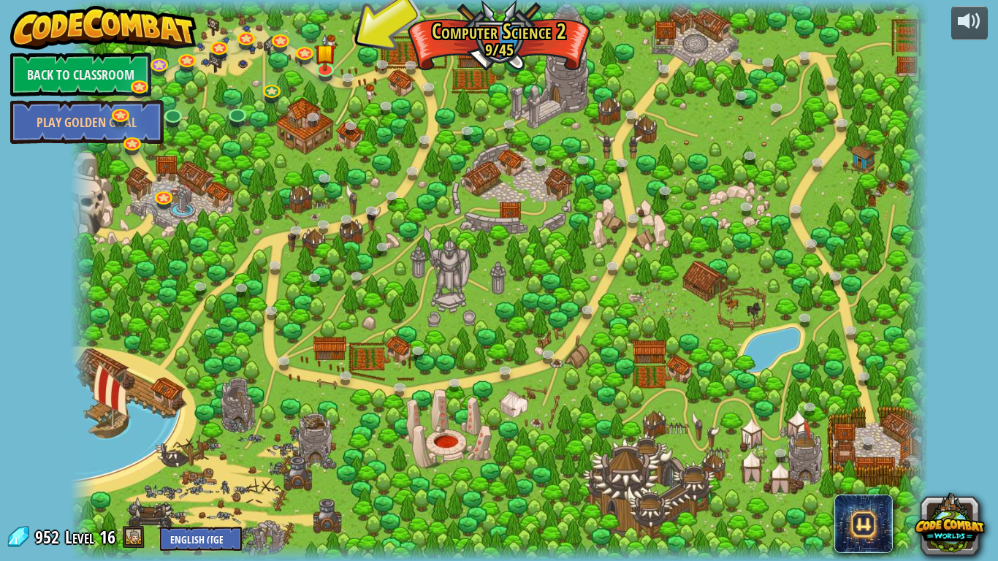
click at [391, 462] on div at bounding box center [499, 552] width 859 height 17
